Goal: Information Seeking & Learning: Check status

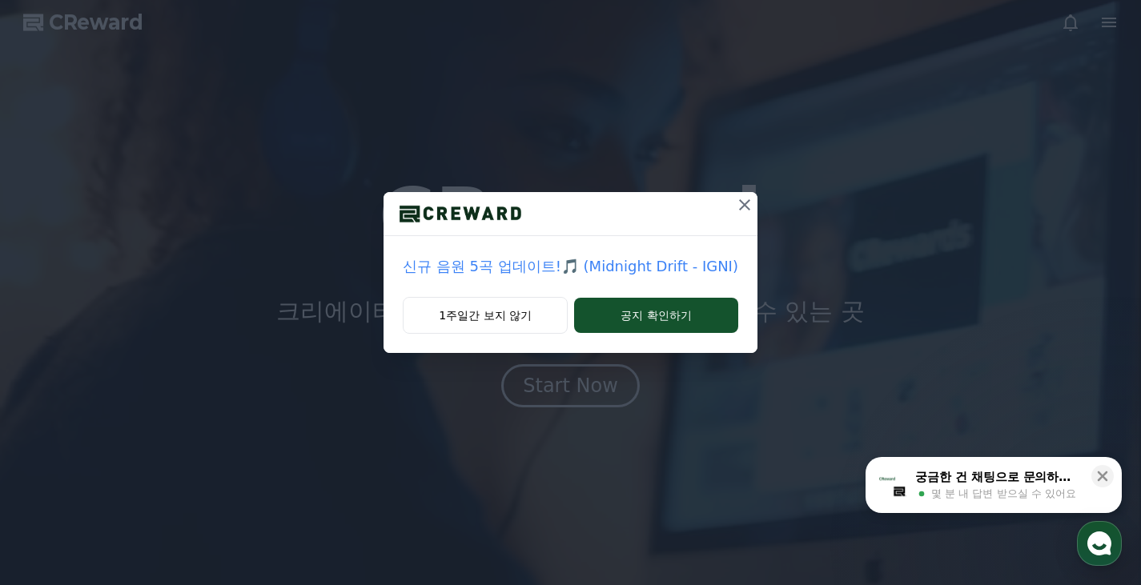
click at [648, 274] on p "신규 음원 5곡 업데이트!🎵 (Midnight Drift - IGNI)" at bounding box center [570, 266] width 335 height 22
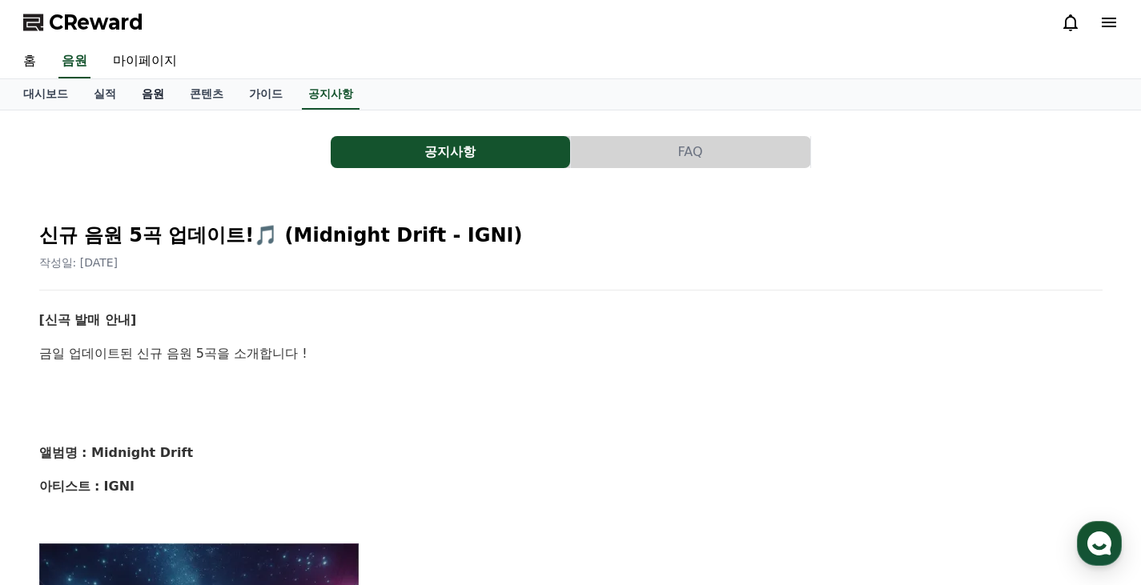
click at [152, 89] on link "음원" at bounding box center [153, 94] width 48 height 30
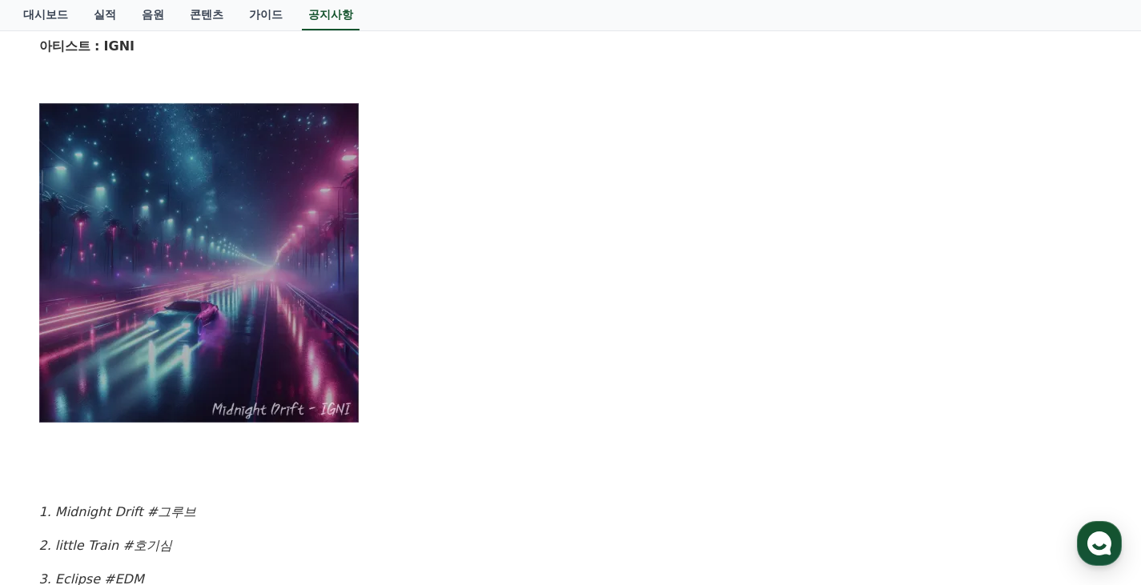
scroll to position [320, 0]
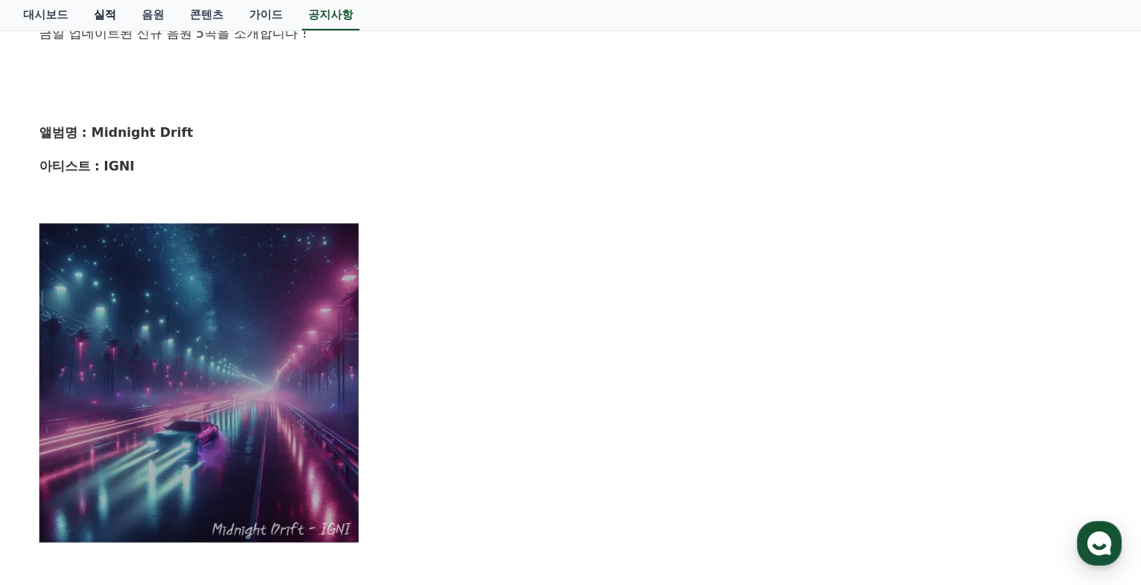
click at [110, 17] on link "실적" at bounding box center [105, 15] width 48 height 30
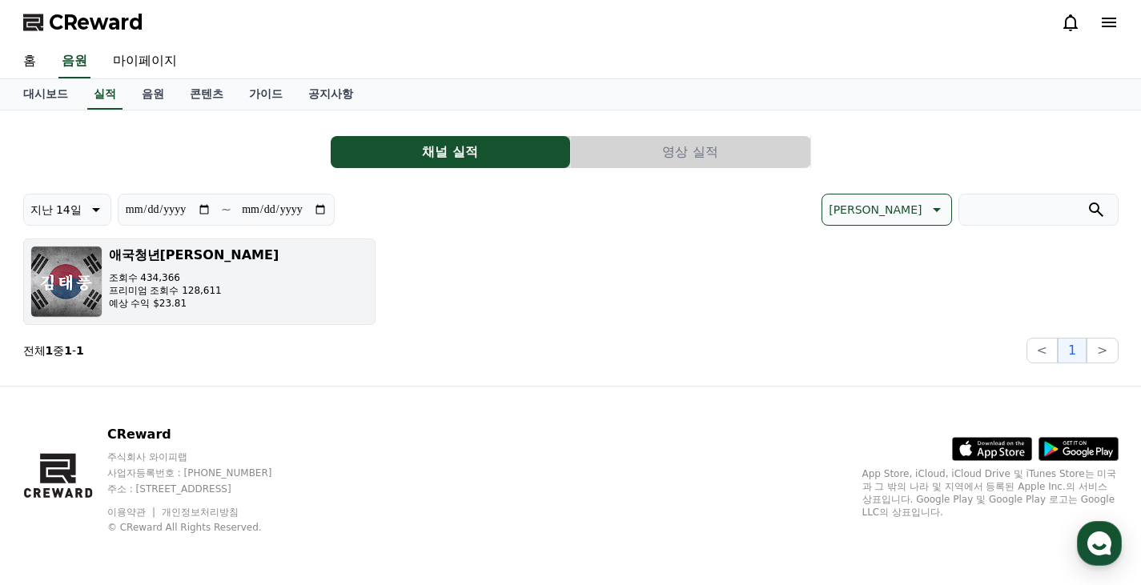
click at [134, 282] on p "조회수 434,366" at bounding box center [194, 277] width 170 height 13
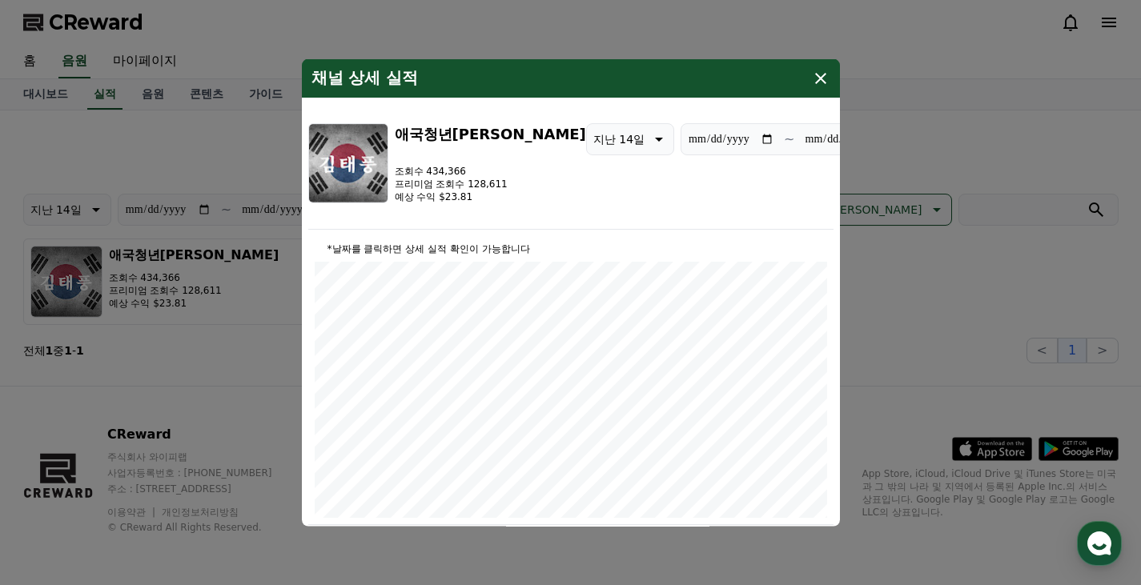
click at [223, 371] on button "close modal" at bounding box center [570, 292] width 1141 height 585
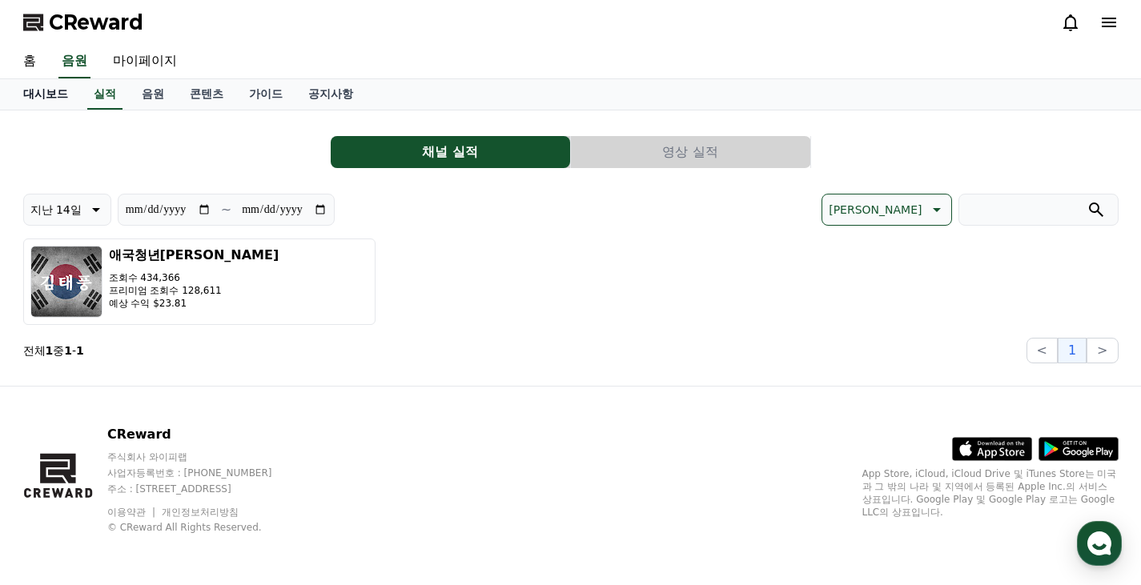
click at [29, 90] on link "대시보드" at bounding box center [45, 94] width 70 height 30
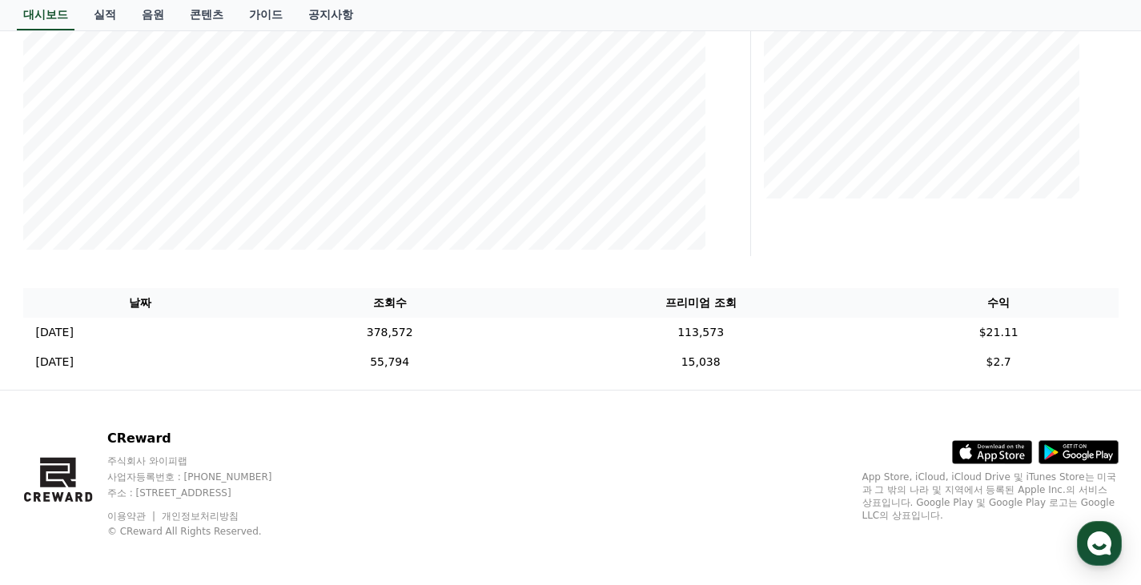
scroll to position [387, 0]
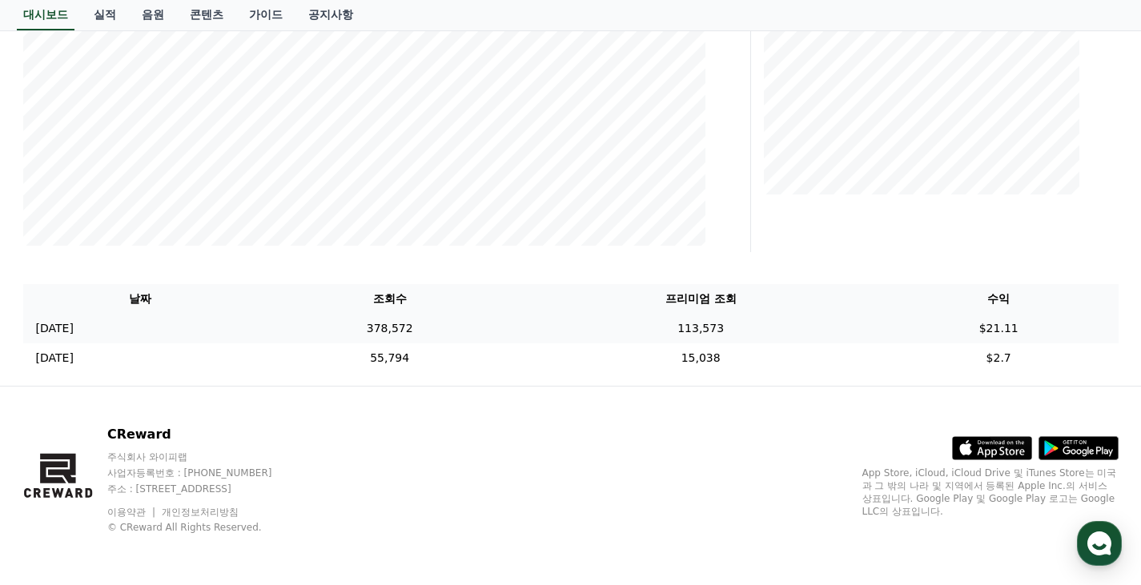
click at [662, 335] on td "113,573" at bounding box center [700, 329] width 357 height 30
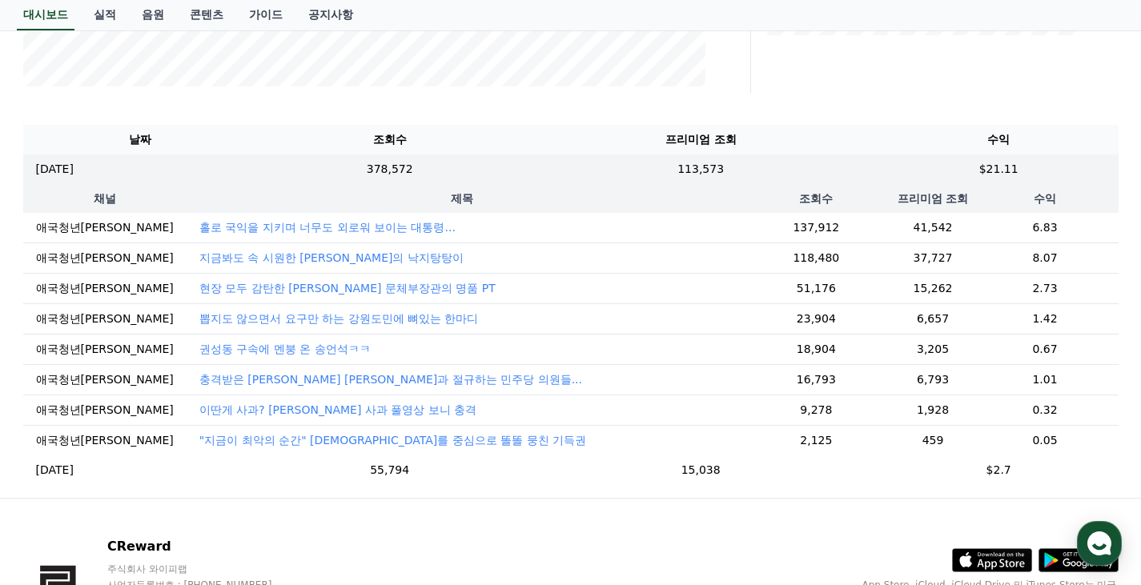
scroll to position [547, 0]
drag, startPoint x: 750, startPoint y: 227, endPoint x: 1047, endPoint y: 226, distance: 297.0
click at [1047, 226] on tr "애국청년김태풍 홀로 국익을 지키며 너무도 외로워 보이는 대통령... 137,912 41,542 6.83" at bounding box center [570, 227] width 1095 height 30
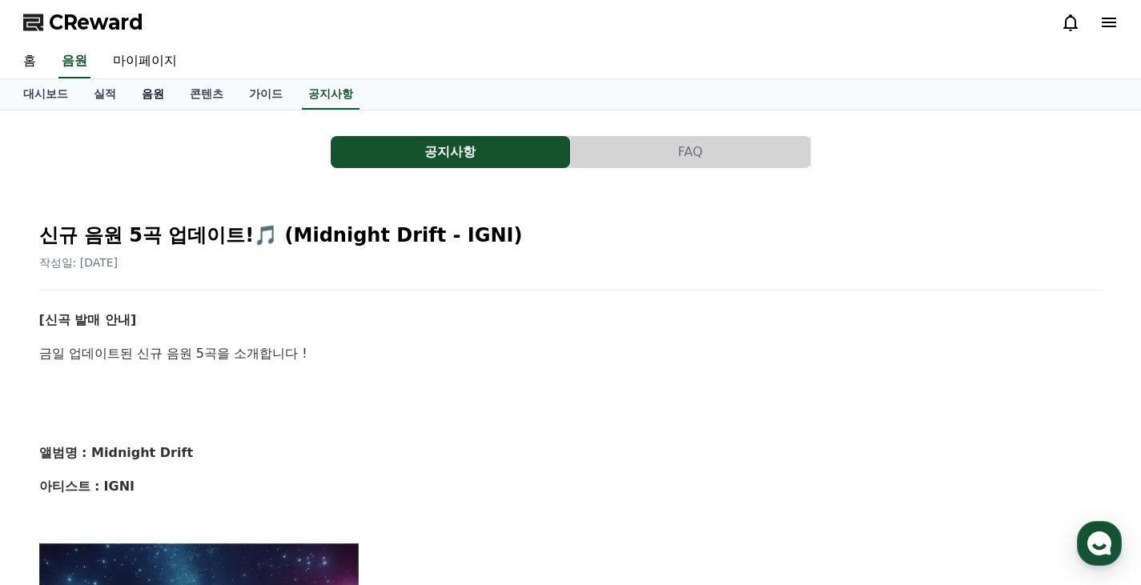
click at [150, 90] on link "음원" at bounding box center [153, 94] width 48 height 30
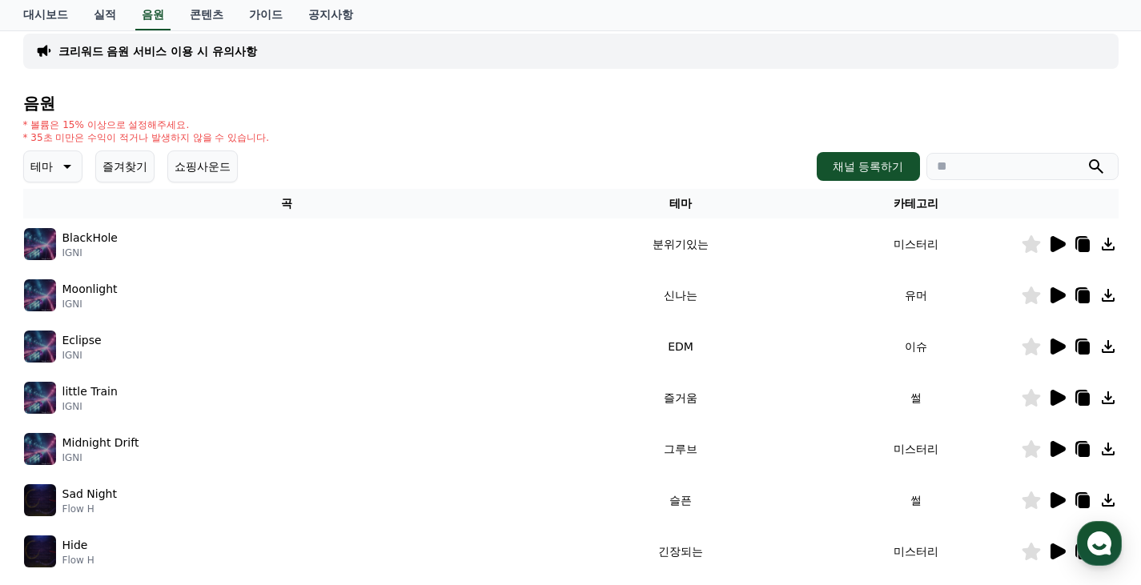
scroll to position [160, 0]
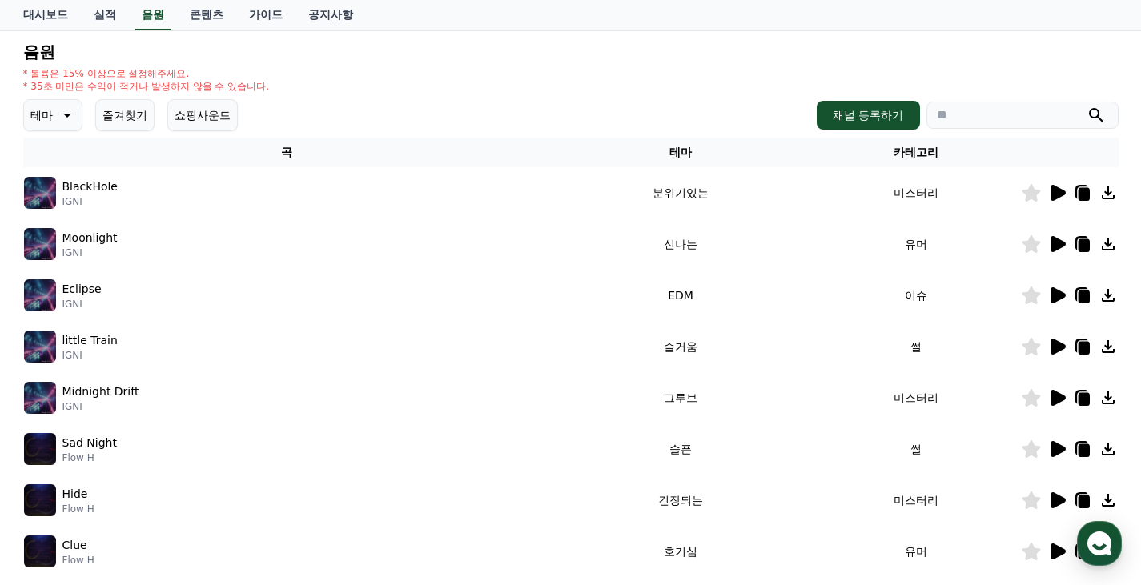
click at [1057, 392] on icon at bounding box center [1057, 398] width 15 height 16
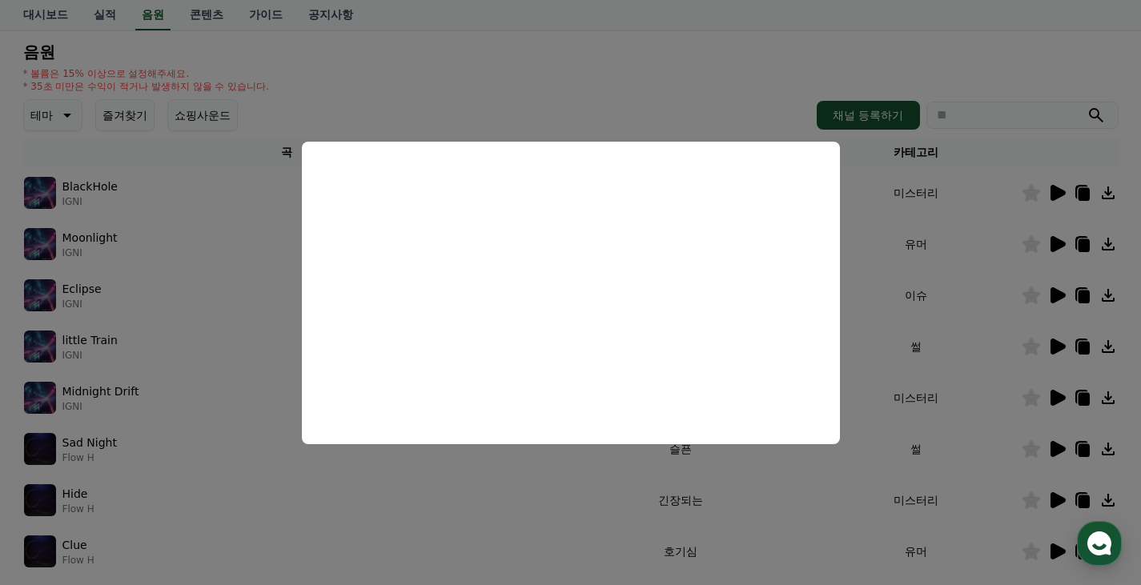
click at [126, 307] on button "close modal" at bounding box center [570, 292] width 1141 height 585
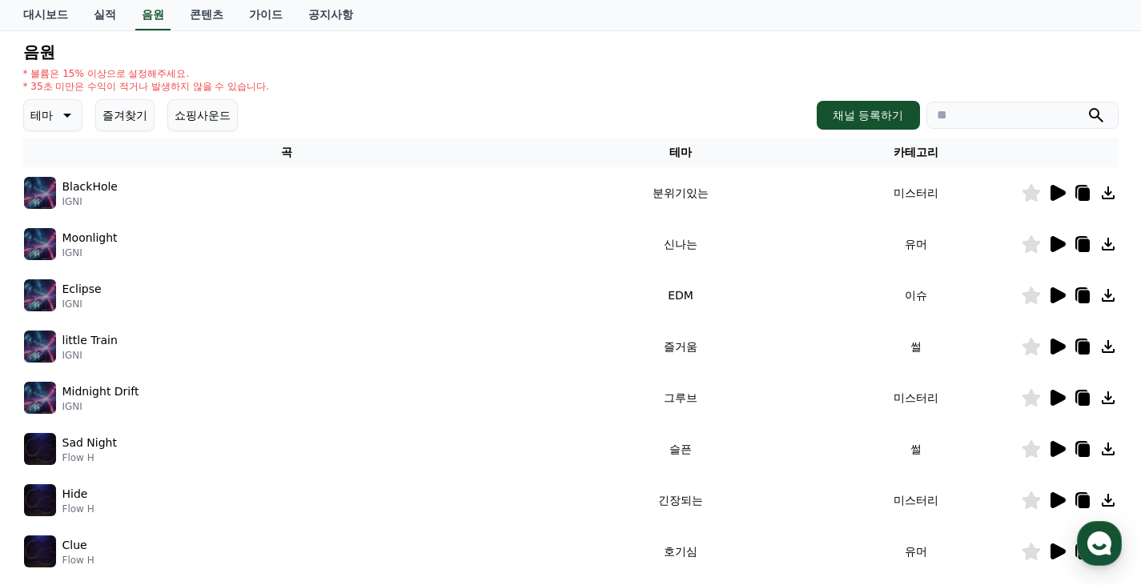
click at [1055, 200] on icon at bounding box center [1056, 192] width 19 height 19
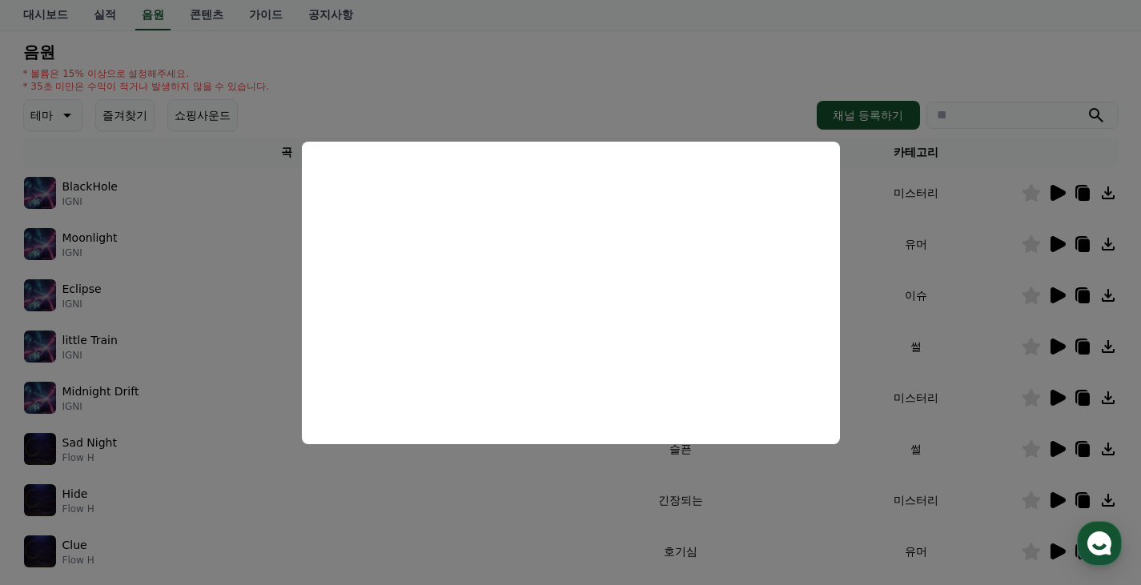
click at [1040, 245] on button "close modal" at bounding box center [570, 292] width 1141 height 585
click at [1055, 238] on icon at bounding box center [1057, 244] width 15 height 16
click at [996, 279] on button "close modal" at bounding box center [570, 292] width 1141 height 585
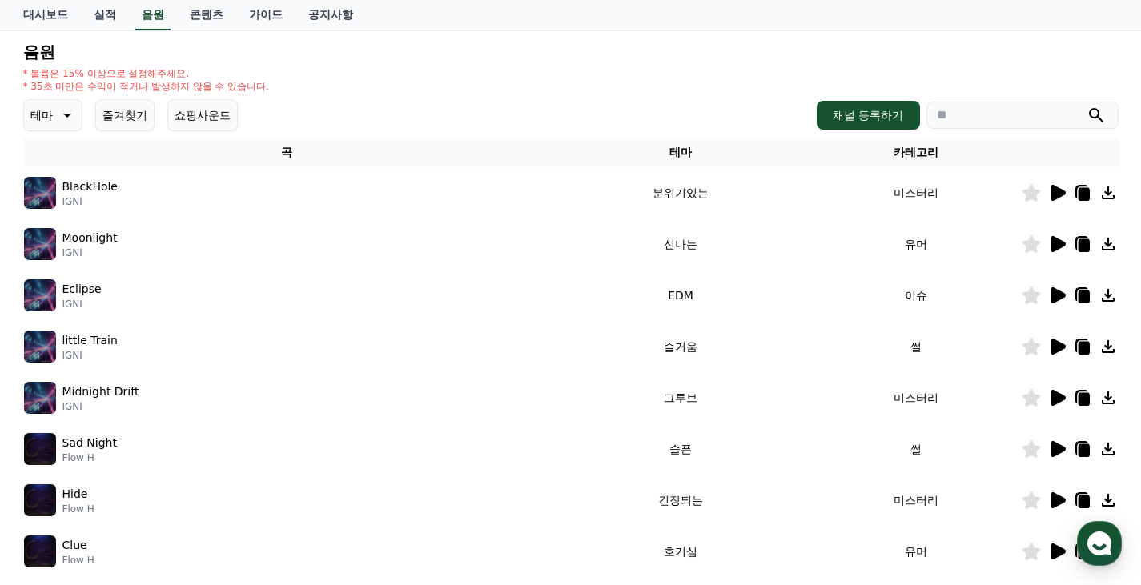
click at [1061, 289] on icon at bounding box center [1056, 295] width 19 height 19
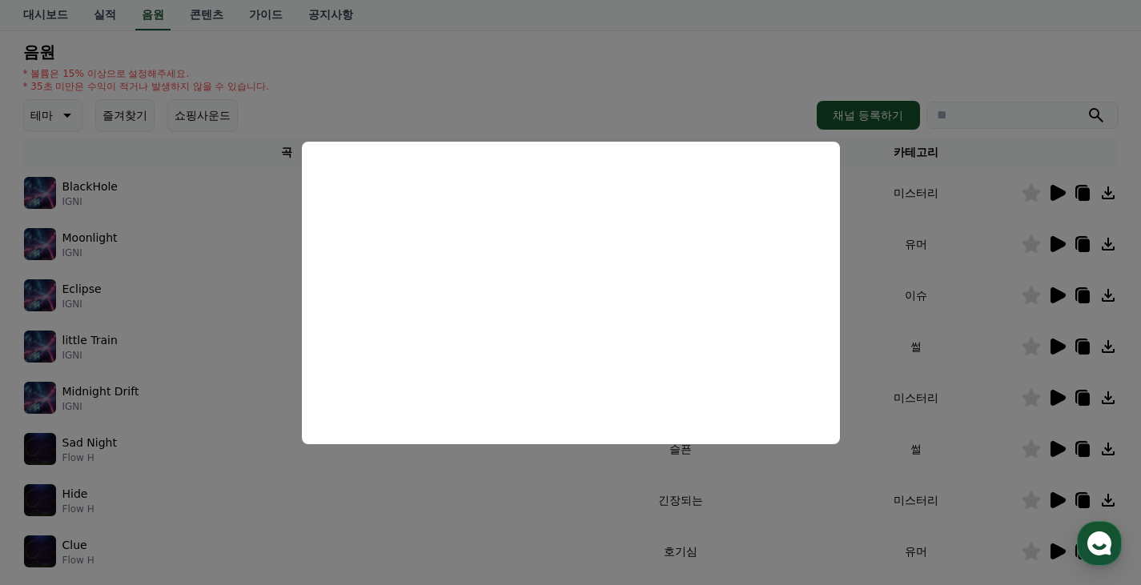
click at [1025, 364] on button "close modal" at bounding box center [570, 292] width 1141 height 585
click at [1051, 347] on icon at bounding box center [1057, 347] width 15 height 16
click at [638, 84] on button "close modal" at bounding box center [570, 292] width 1141 height 585
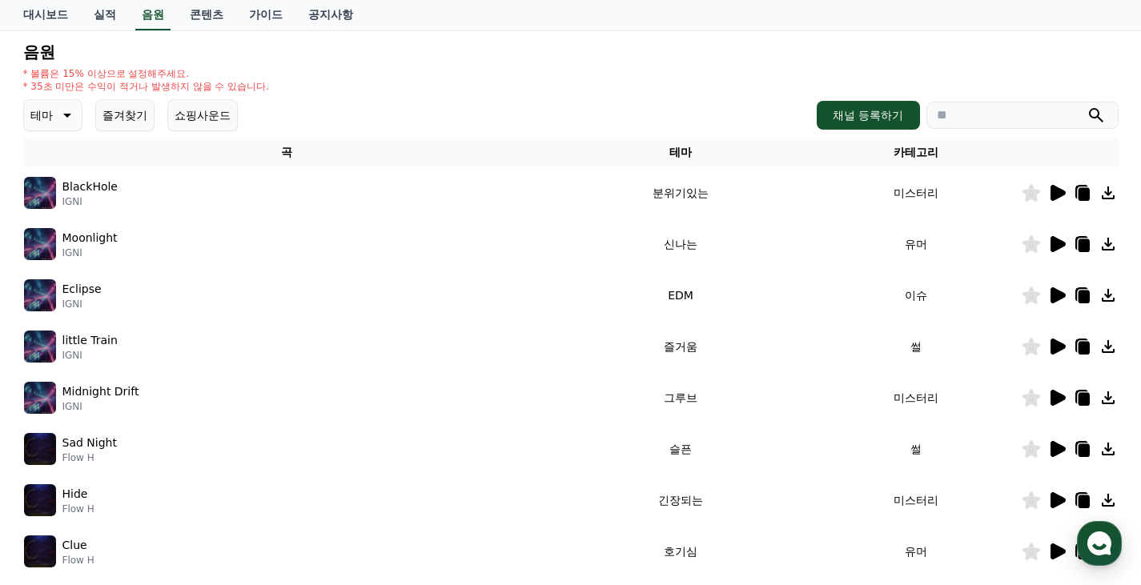
drag, startPoint x: 706, startPoint y: 18, endPoint x: 387, endPoint y: 103, distance: 329.7
click at [387, 103] on div "테마 즐겨찾기 쇼핑사운드 채널 등록하기" at bounding box center [570, 115] width 1095 height 32
click at [61, 14] on link "대시보드" at bounding box center [45, 15] width 70 height 30
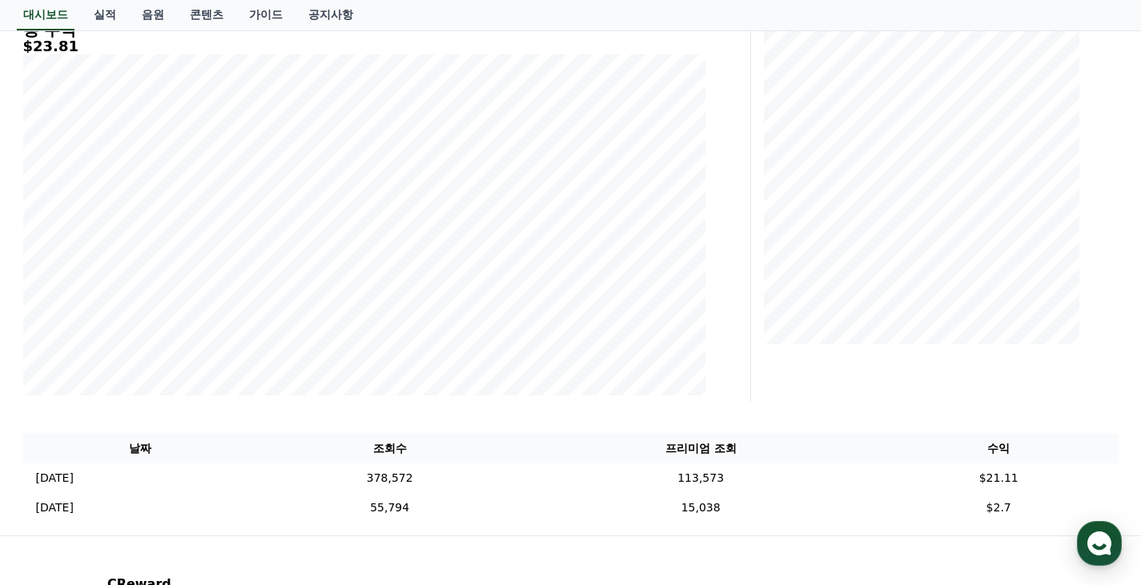
scroll to position [387, 0]
